Goal: Task Accomplishment & Management: Manage account settings

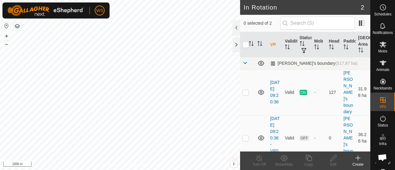
scroll to position [30, 0]
click at [358, 157] on icon at bounding box center [357, 157] width 7 height 7
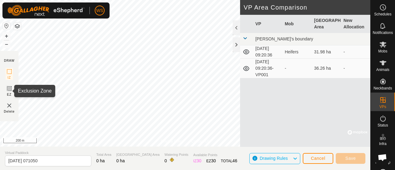
click at [10, 88] on icon at bounding box center [9, 89] width 4 height 4
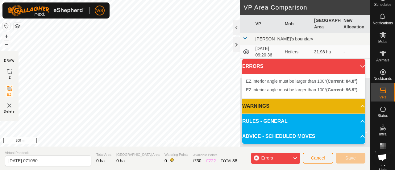
scroll to position [10, 0]
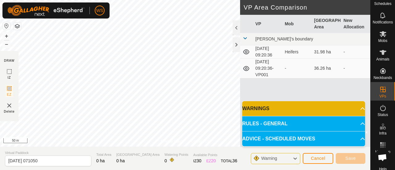
click at [292, 158] on div "Warning" at bounding box center [275, 158] width 49 height 11
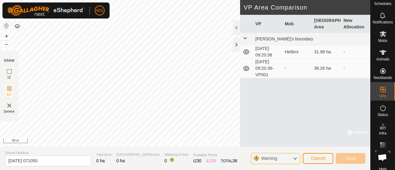
click at [292, 158] on div "Warning" at bounding box center [275, 158] width 49 height 11
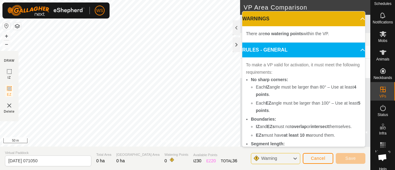
click at [292, 158] on div "Warning" at bounding box center [275, 158] width 49 height 11
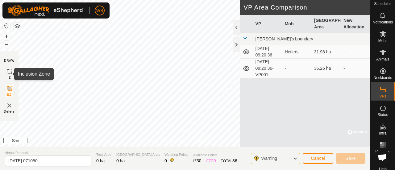
click at [10, 69] on icon at bounding box center [9, 71] width 7 height 7
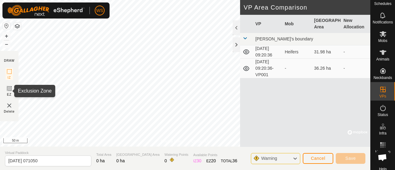
click at [10, 86] on rect at bounding box center [9, 88] width 5 height 5
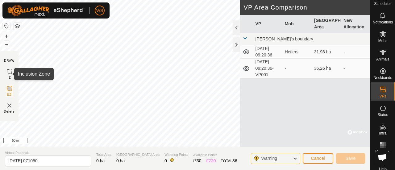
click at [10, 72] on icon at bounding box center [9, 71] width 7 height 7
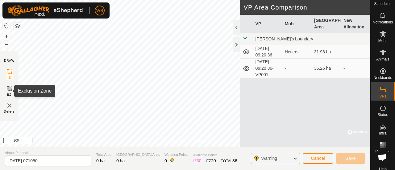
click at [10, 89] on icon at bounding box center [9, 89] width 4 height 4
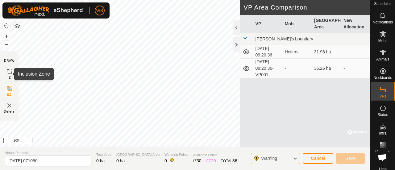
click at [8, 73] on icon at bounding box center [9, 71] width 7 height 7
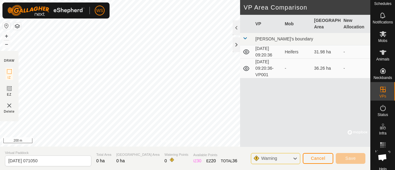
click at [295, 159] on icon at bounding box center [294, 159] width 5 height 8
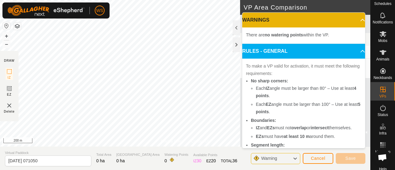
click at [295, 159] on icon at bounding box center [294, 159] width 5 height 8
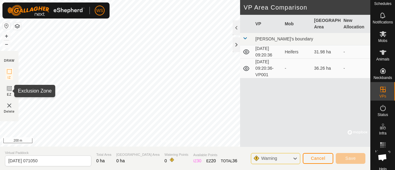
click at [9, 90] on icon at bounding box center [9, 89] width 4 height 4
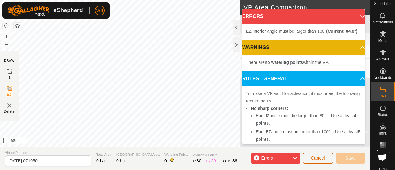
click at [314, 161] on button "Cancel" at bounding box center [318, 158] width 31 height 11
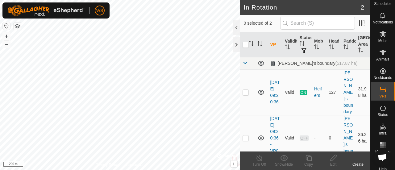
checkbox input "true"
click at [332, 163] on div "Edit" at bounding box center [333, 165] width 25 height 6
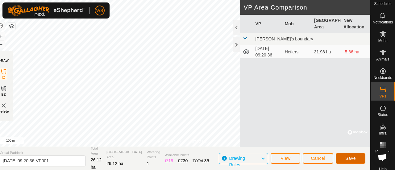
click at [352, 159] on span "Save" at bounding box center [350, 158] width 10 height 5
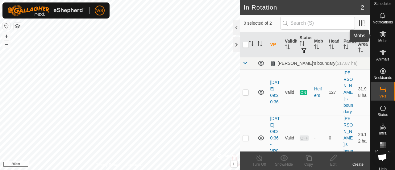
click at [381, 36] on icon at bounding box center [382, 33] width 7 height 7
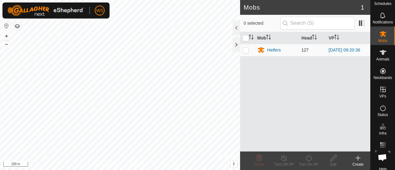
click at [247, 52] on p-checkbox at bounding box center [245, 50] width 6 height 5
checkbox input "true"
click at [309, 156] on icon at bounding box center [309, 157] width 8 height 7
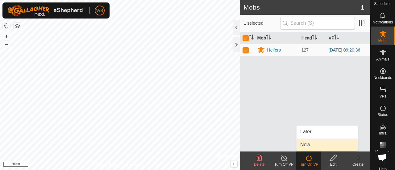
click at [306, 148] on link "Now" at bounding box center [326, 145] width 61 height 12
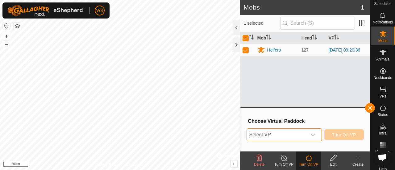
click at [276, 134] on span "Select VP" at bounding box center [277, 135] width 60 height 12
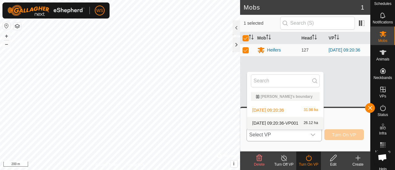
click at [277, 119] on li "2025-10-03 09:20:36-VP001 26.12 ha" at bounding box center [285, 123] width 76 height 12
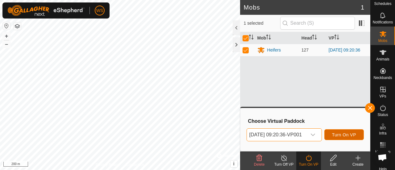
click at [345, 132] on span "Turn On VP" at bounding box center [344, 134] width 24 height 5
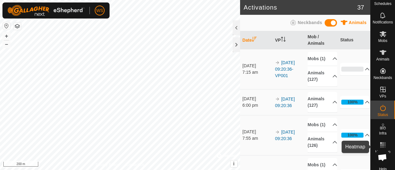
click at [375, 150] on span "Heatmap" at bounding box center [382, 152] width 15 height 4
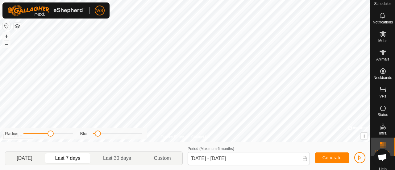
click at [27, 154] on p-togglebutton "Yesterday" at bounding box center [24, 158] width 39 height 13
click at [72, 159] on p-togglebutton "Last 7 days" at bounding box center [68, 158] width 48 height 13
click at [117, 160] on p-togglebutton "Last 30 days" at bounding box center [117, 158] width 51 height 13
click at [65, 154] on p-togglebutton "Last 7 days" at bounding box center [68, 158] width 48 height 13
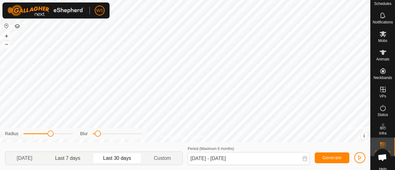
type input "30 Sep, 2025 - 06 Oct, 2025"
click at [99, 133] on span at bounding box center [100, 133] width 6 height 6
drag, startPoint x: 48, startPoint y: 136, endPoint x: 58, endPoint y: 136, distance: 9.9
click at [58, 136] on div "Radius" at bounding box center [39, 133] width 68 height 6
drag, startPoint x: 50, startPoint y: 132, endPoint x: 44, endPoint y: 143, distance: 12.1
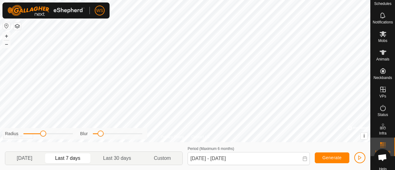
click at [44, 143] on div "Radius Blur Yesterday Last 7 days Last 30 days Custom Period (Maximum 6 months)…" at bounding box center [185, 156] width 370 height 28
click at [381, 34] on icon at bounding box center [382, 34] width 7 height 6
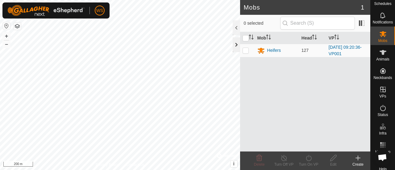
click at [236, 45] on div at bounding box center [236, 44] width 7 height 15
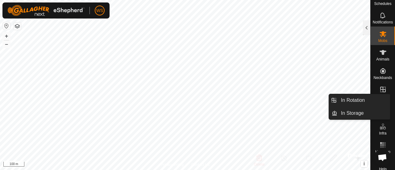
click at [381, 91] on icon at bounding box center [382, 89] width 7 height 7
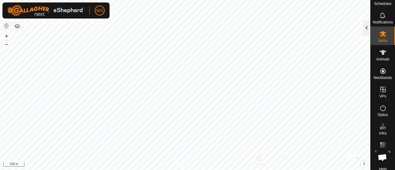
click at [369, 25] on div at bounding box center [366, 27] width 7 height 15
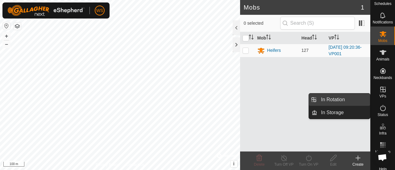
click at [347, 99] on link "In Rotation" at bounding box center [343, 99] width 53 height 12
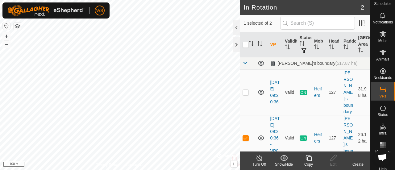
click at [357, 159] on icon at bounding box center [357, 157] width 7 height 7
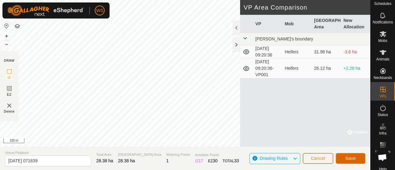
click at [350, 158] on span "Save" at bounding box center [350, 158] width 10 height 5
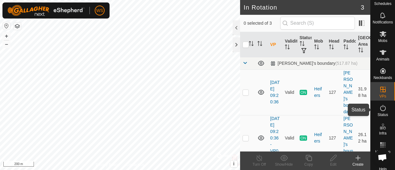
click at [384, 106] on es-activation-svg-icon at bounding box center [382, 108] width 11 height 10
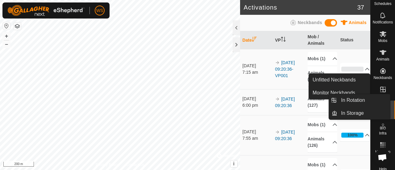
click at [380, 93] on icon at bounding box center [382, 89] width 7 height 7
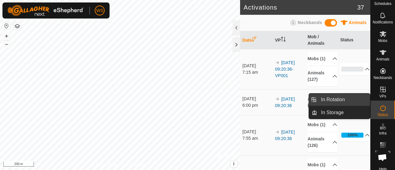
click at [349, 100] on link "In Rotation" at bounding box center [343, 99] width 53 height 12
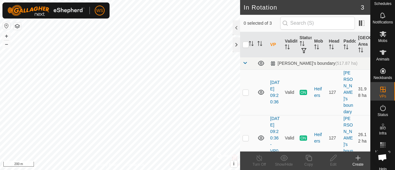
click at [356, 157] on icon at bounding box center [357, 157] width 7 height 7
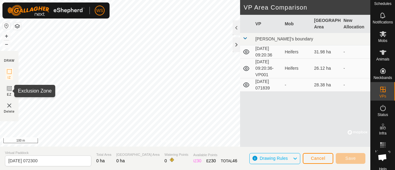
click at [10, 90] on icon at bounding box center [9, 88] width 7 height 7
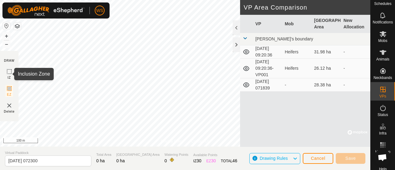
click at [8, 71] on icon at bounding box center [9, 71] width 7 height 7
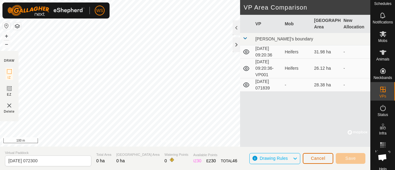
click at [316, 156] on span "Cancel" at bounding box center [318, 158] width 14 height 5
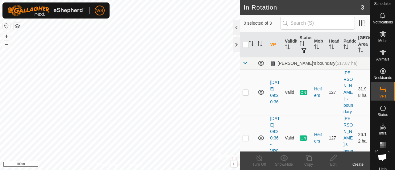
checkbox input "true"
click at [332, 155] on icon at bounding box center [333, 157] width 8 height 7
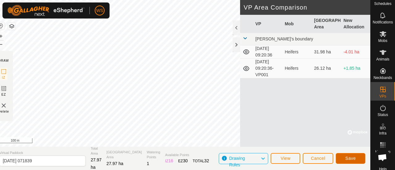
click at [353, 159] on span "Save" at bounding box center [350, 158] width 10 height 5
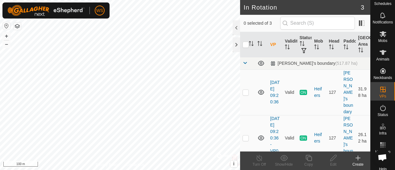
checkbox input "true"
click at [333, 161] on icon at bounding box center [333, 157] width 8 height 7
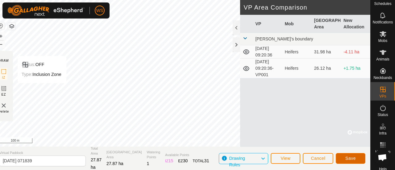
click at [347, 157] on span "Save" at bounding box center [350, 158] width 10 height 5
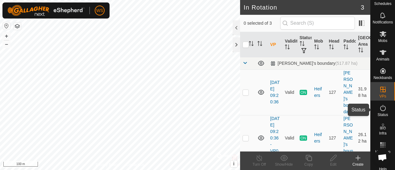
click at [383, 108] on icon at bounding box center [383, 108] width 6 height 6
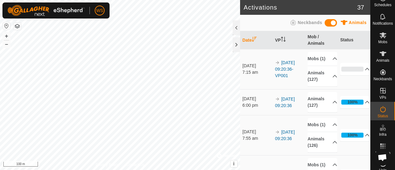
scroll to position [7, 0]
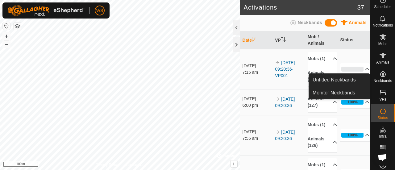
click at [379, 76] on icon at bounding box center [382, 73] width 7 height 7
click at [339, 92] on link "Monitor Neckbands" at bounding box center [339, 93] width 61 height 12
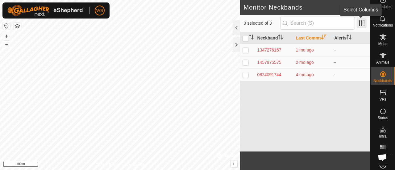
click at [363, 23] on span at bounding box center [362, 23] width 10 height 10
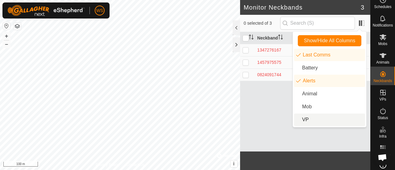
click at [306, 117] on li "VP" at bounding box center [329, 120] width 71 height 12
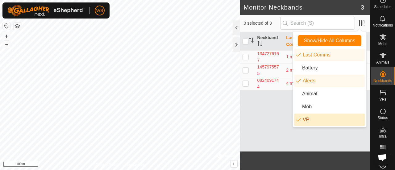
click at [304, 118] on li "VP" at bounding box center [329, 120] width 71 height 12
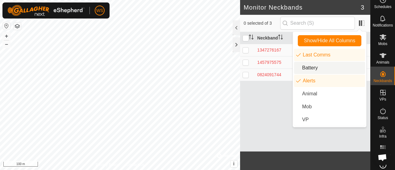
click at [311, 70] on li "Battery" at bounding box center [329, 68] width 71 height 12
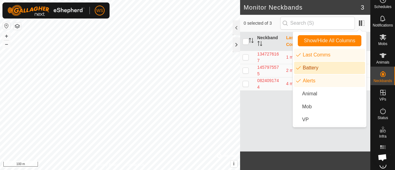
click at [311, 70] on li "Battery" at bounding box center [329, 68] width 71 height 12
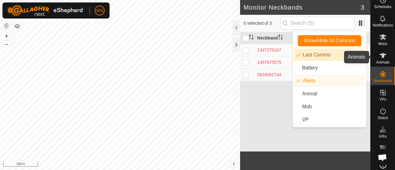
click at [380, 54] on icon at bounding box center [382, 55] width 7 height 5
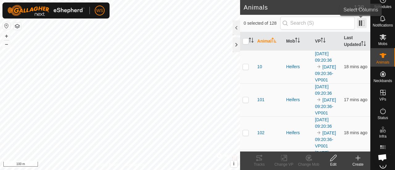
click at [363, 20] on span at bounding box center [362, 23] width 10 height 10
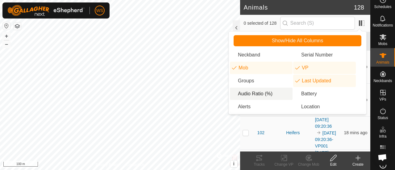
click at [252, 95] on li "Audio Ratio (%)" at bounding box center [261, 94] width 63 height 12
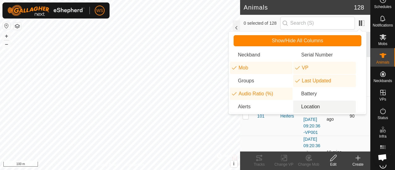
click at [353, 123] on td "90" at bounding box center [358, 115] width 23 height 39
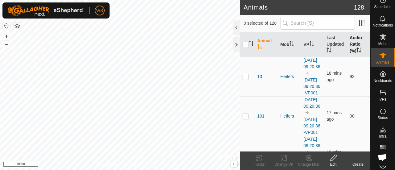
click at [355, 41] on th "Audio Ratio (%)" at bounding box center [358, 44] width 23 height 25
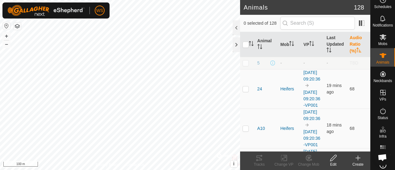
click at [355, 41] on th "Audio Ratio (%)" at bounding box center [358, 44] width 23 height 25
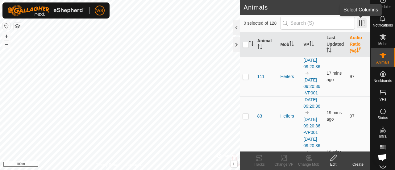
click at [361, 21] on span at bounding box center [362, 23] width 10 height 10
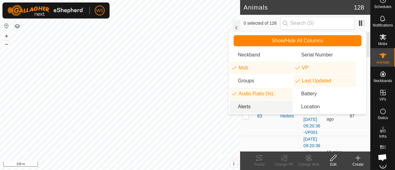
click at [244, 104] on li "Alerts" at bounding box center [261, 107] width 63 height 12
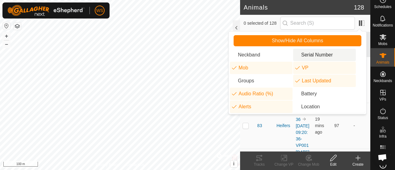
click at [367, 24] on div "0 selected of 128" at bounding box center [305, 23] width 130 height 17
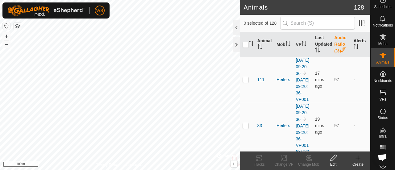
click at [357, 41] on th "Alerts" at bounding box center [360, 44] width 19 height 25
click at [361, 26] on span at bounding box center [362, 23] width 10 height 10
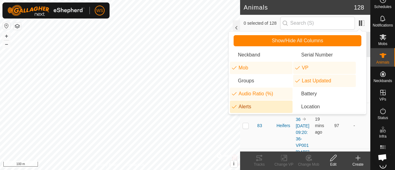
click at [238, 108] on li "Alerts" at bounding box center [261, 107] width 63 height 12
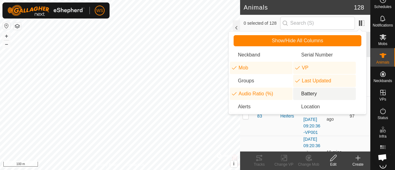
click at [310, 93] on li "Battery" at bounding box center [324, 94] width 63 height 12
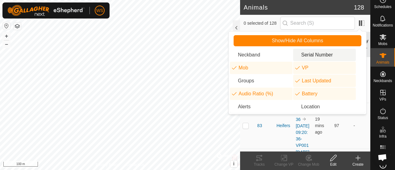
click at [367, 23] on div "0 selected of 128" at bounding box center [305, 23] width 130 height 17
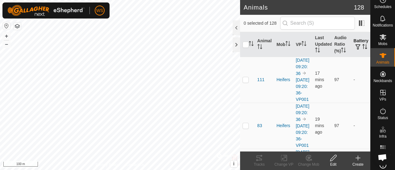
click at [357, 44] on button "button" at bounding box center [358, 47] width 9 height 6
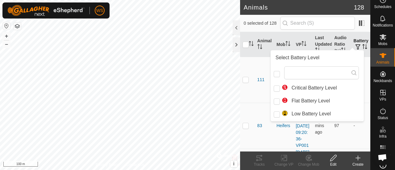
click at [352, 37] on th "Battery" at bounding box center [360, 44] width 19 height 25
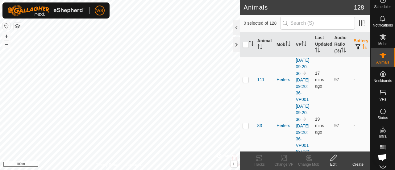
click at [352, 37] on th "Battery" at bounding box center [360, 44] width 19 height 25
click at [365, 19] on span at bounding box center [362, 23] width 10 height 10
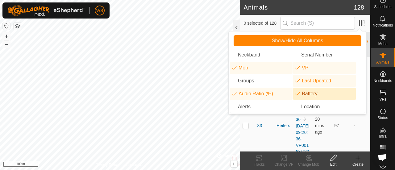
click at [301, 97] on li "Battery" at bounding box center [324, 94] width 63 height 12
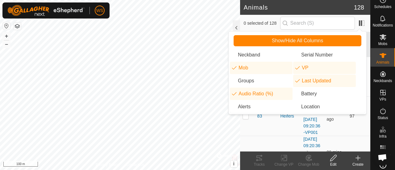
click at [334, 6] on h2 "Animals" at bounding box center [299, 7] width 110 height 7
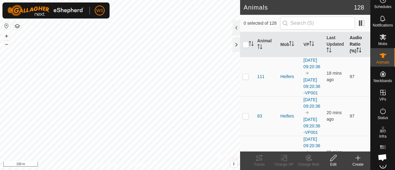
click at [352, 43] on th "Audio Ratio (%)" at bounding box center [358, 44] width 23 height 25
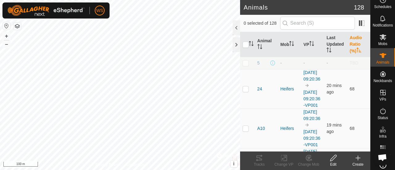
scroll to position [20, 0]
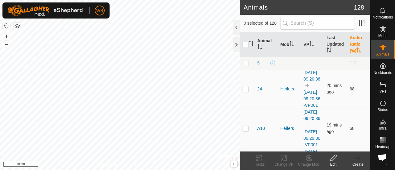
click at [379, 151] on link "Help" at bounding box center [382, 159] width 24 height 17
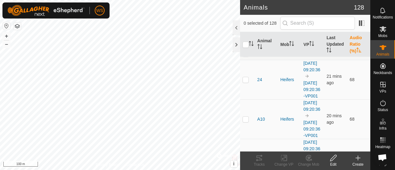
click at [242, 28] on div "0 selected of 128" at bounding box center [305, 23] width 130 height 17
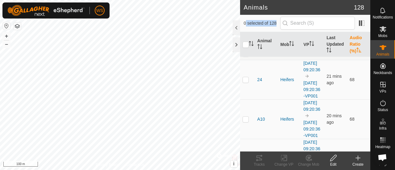
click at [242, 28] on div "0 selected of 128" at bounding box center [305, 23] width 130 height 17
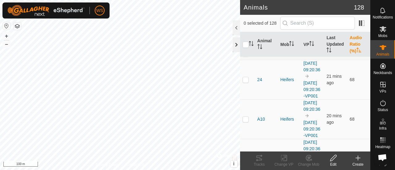
click at [236, 45] on div at bounding box center [236, 44] width 7 height 15
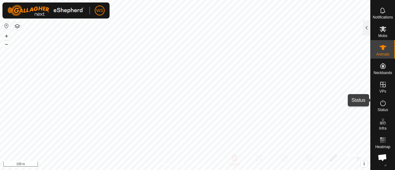
click at [379, 99] on icon at bounding box center [382, 102] width 7 height 7
click at [366, 27] on div at bounding box center [366, 27] width 7 height 15
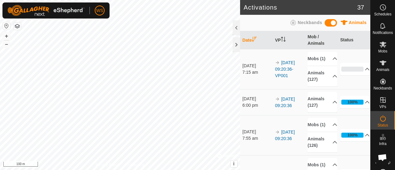
scroll to position [30, 0]
